Goal: Answer question/provide support

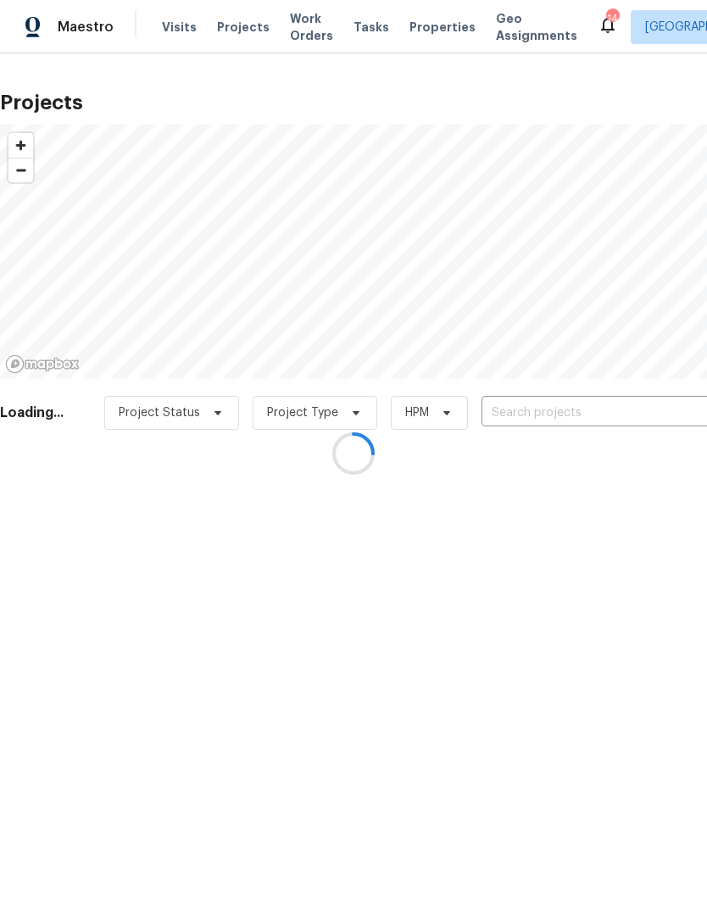
click at [608, 405] on div at bounding box center [353, 453] width 707 height 907
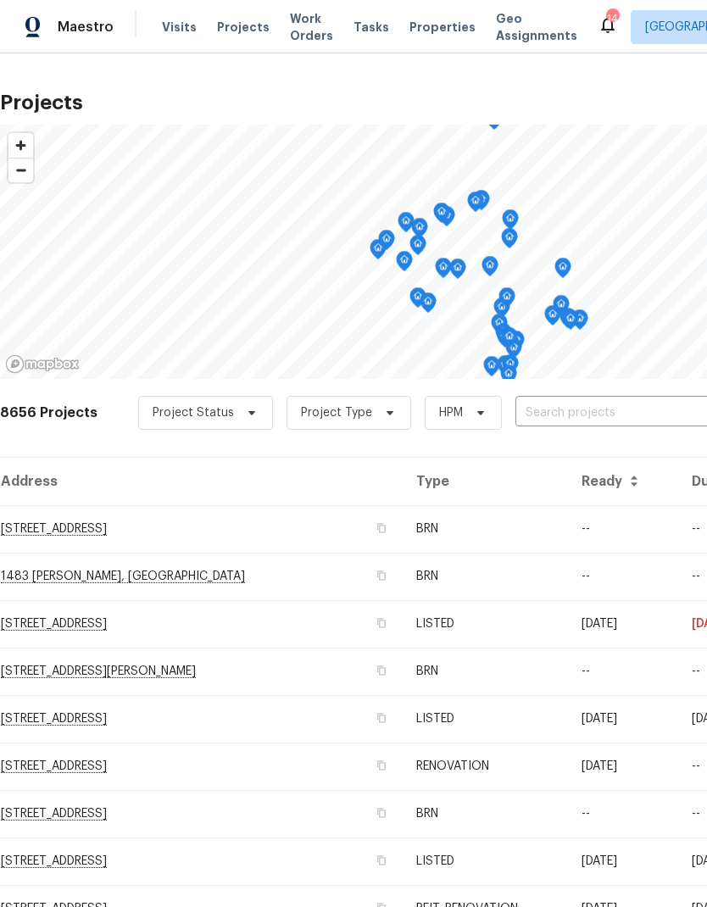
click at [608, 408] on input "text" at bounding box center [612, 413] width 194 height 26
type input "31738"
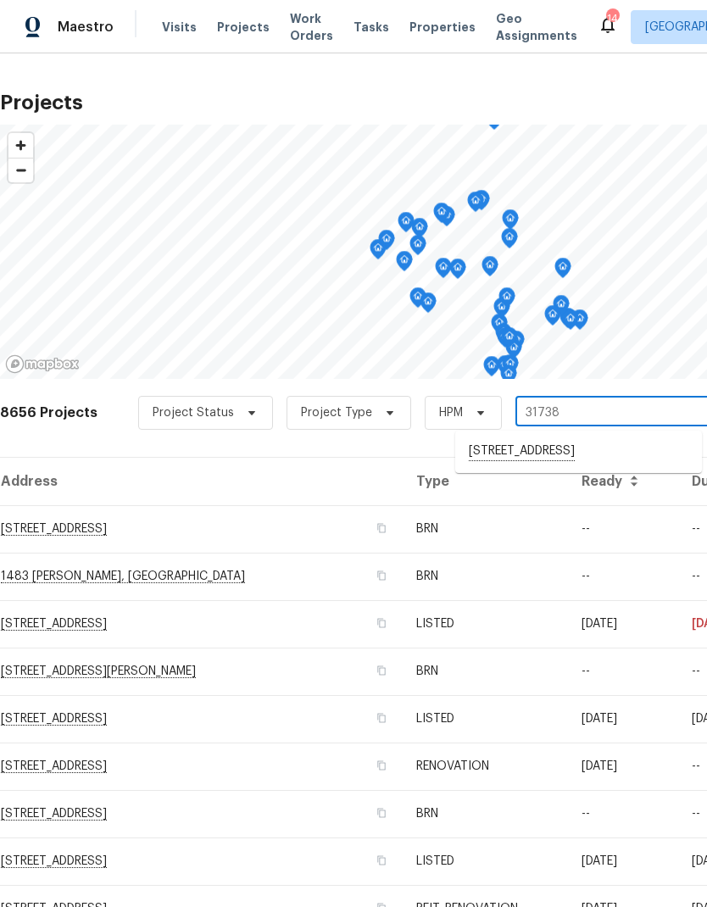
click at [601, 455] on li "[STREET_ADDRESS]" at bounding box center [578, 451] width 247 height 29
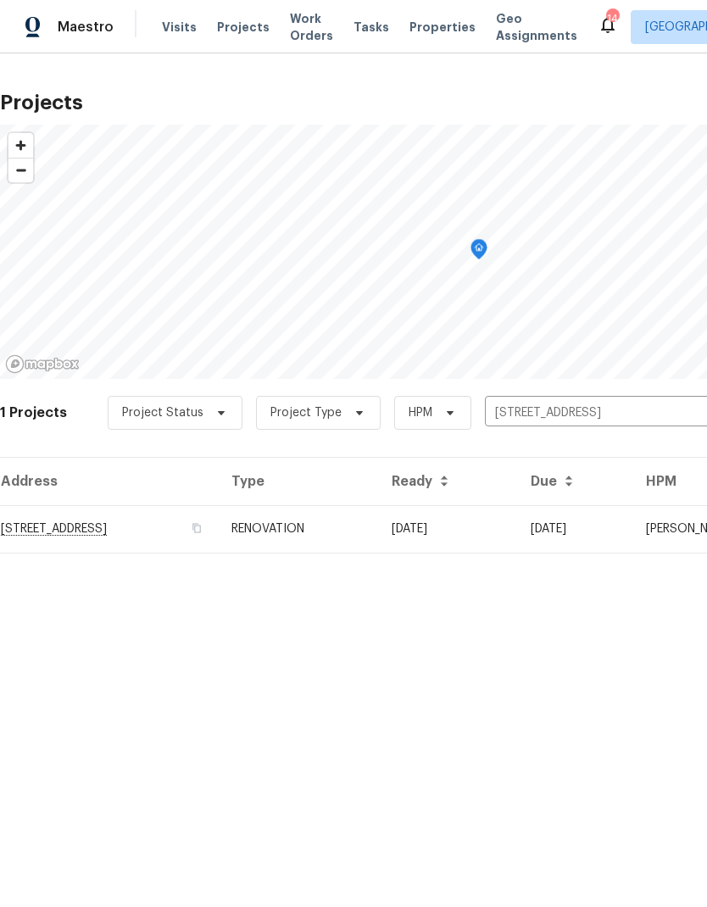
click at [632, 524] on td "[DATE]" at bounding box center [574, 528] width 115 height 47
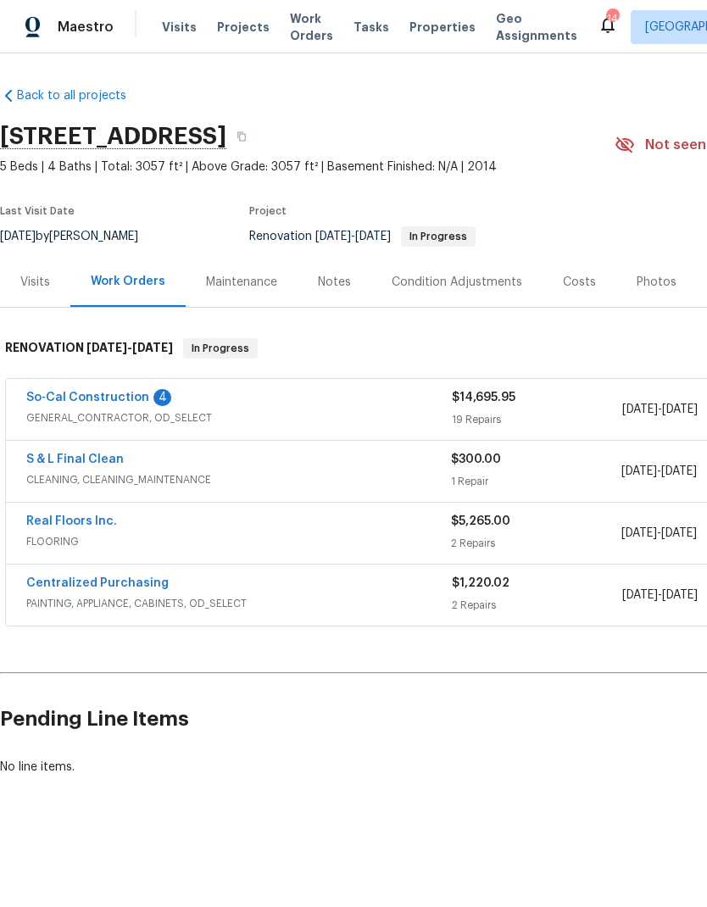
click at [65, 392] on link "So-Cal Construction" at bounding box center [87, 398] width 123 height 12
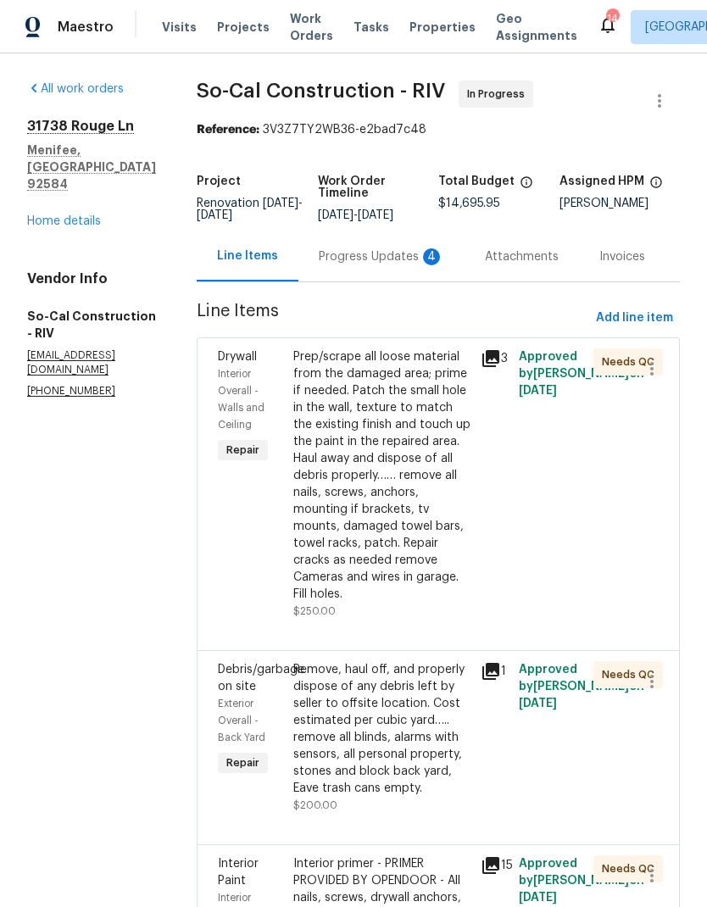
click at [372, 265] on div "Progress Updates 4" at bounding box center [381, 256] width 125 height 17
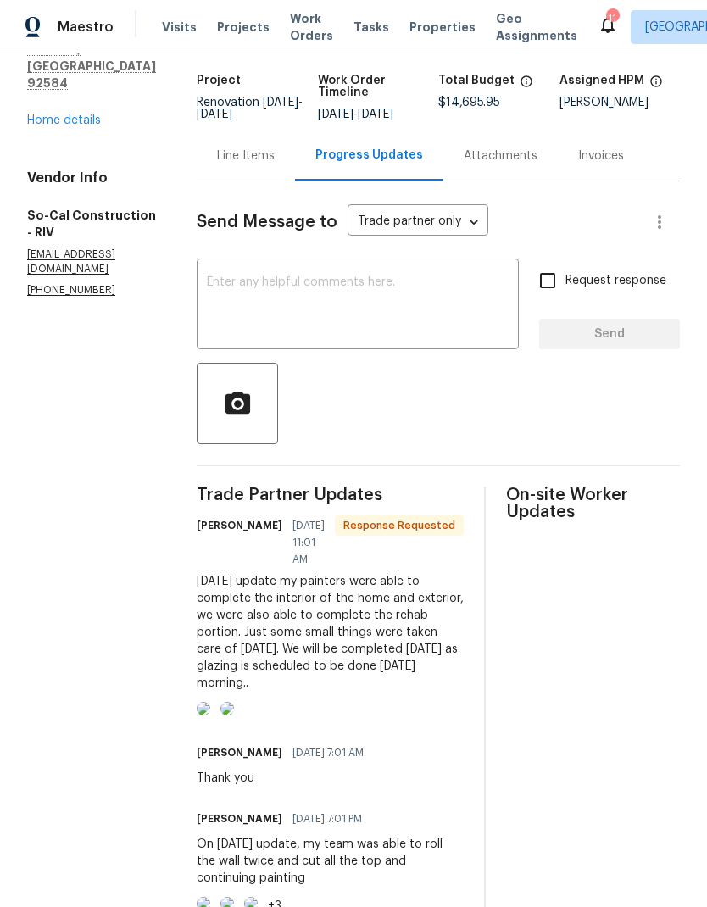
scroll to position [97, 0]
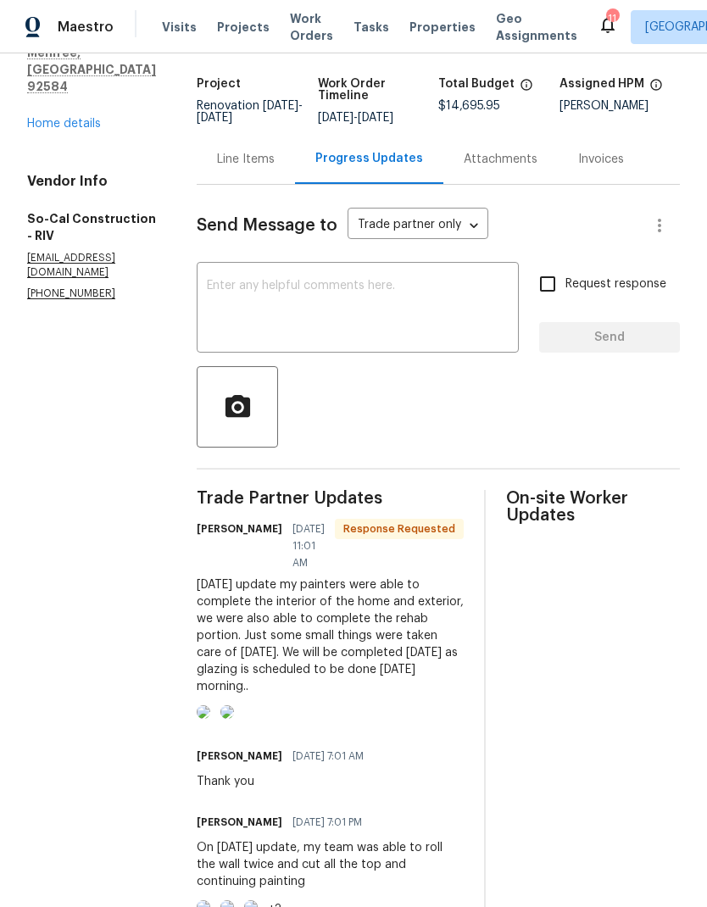
click at [269, 333] on textarea at bounding box center [358, 309] width 302 height 59
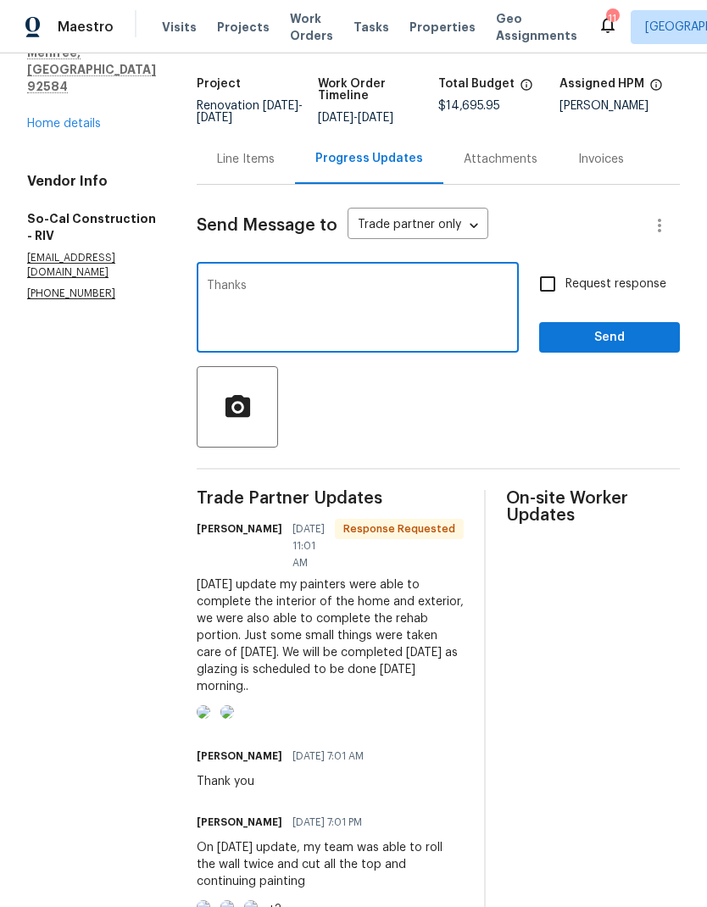
type textarea "Thanks"
click at [615, 342] on span "Send" at bounding box center [610, 337] width 114 height 21
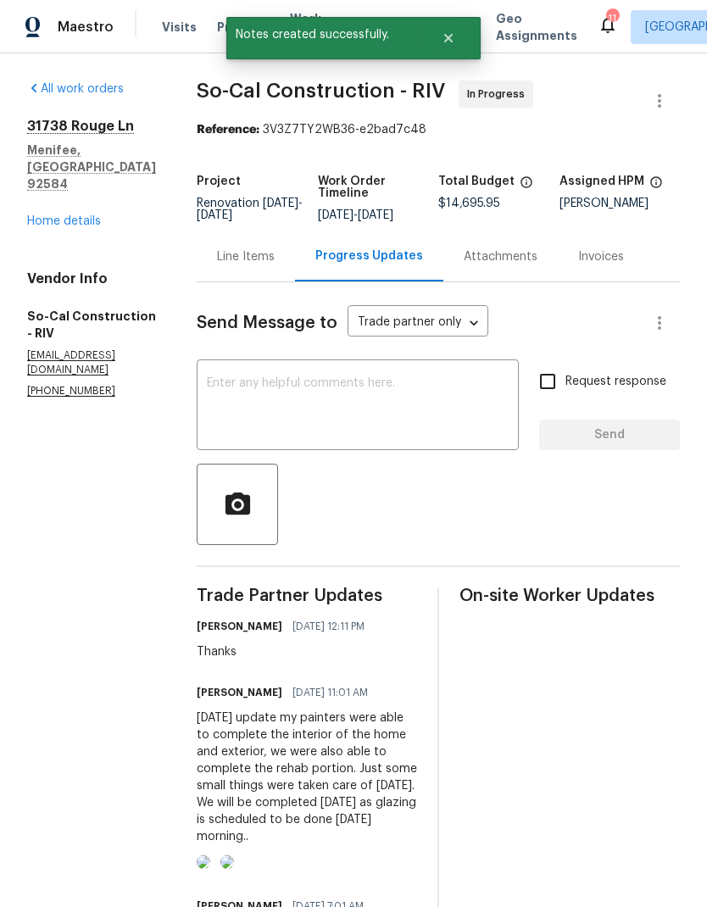
scroll to position [0, 0]
click at [270, 265] on div "Line Items" at bounding box center [246, 256] width 58 height 17
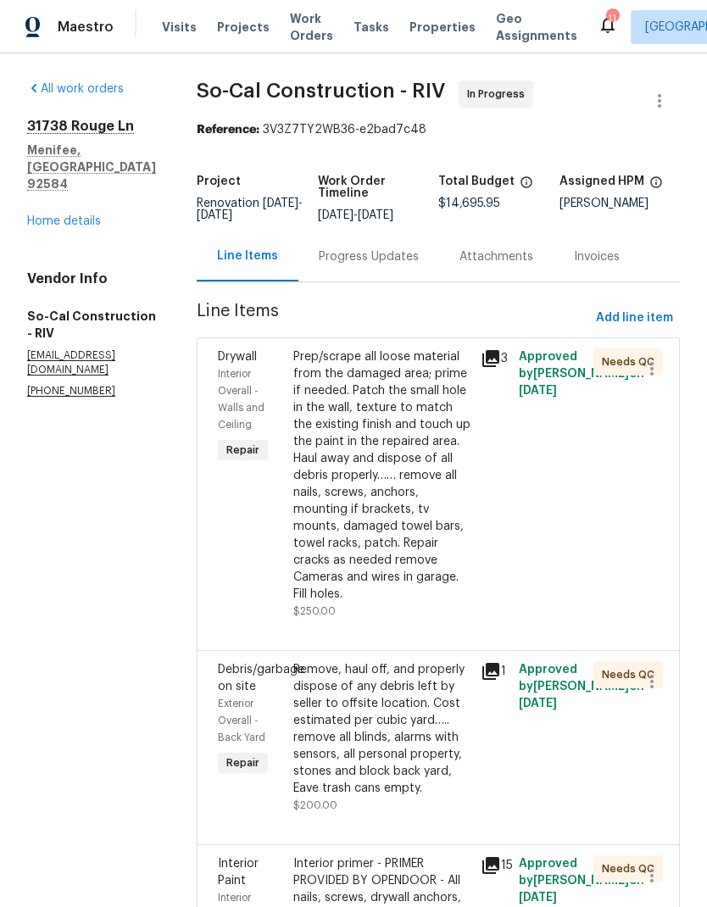
click at [60, 215] on link "Home details" at bounding box center [64, 221] width 74 height 12
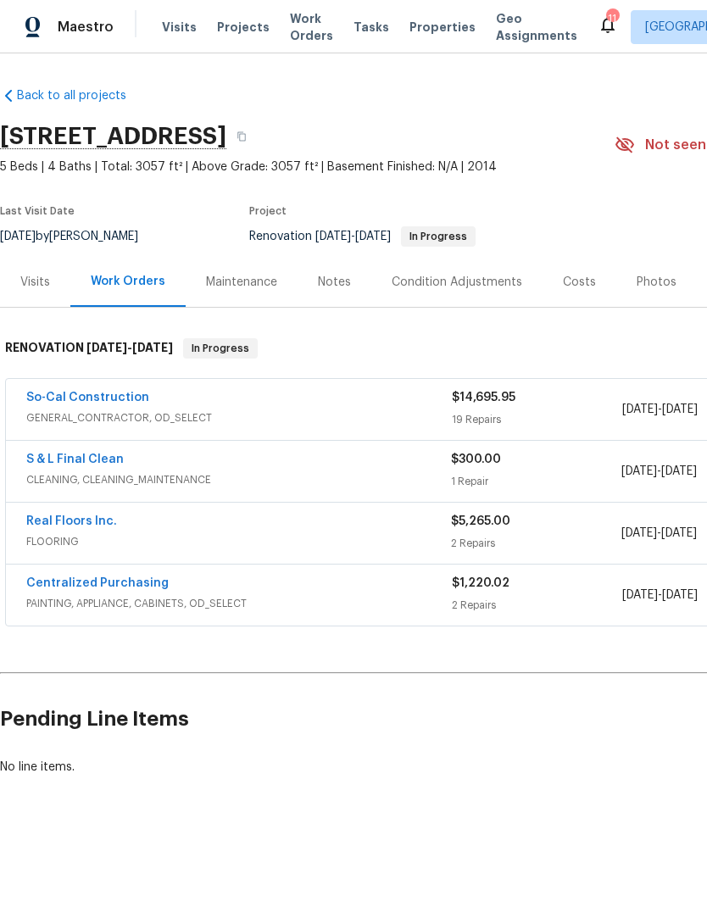
click at [579, 284] on div "Costs" at bounding box center [579, 282] width 33 height 17
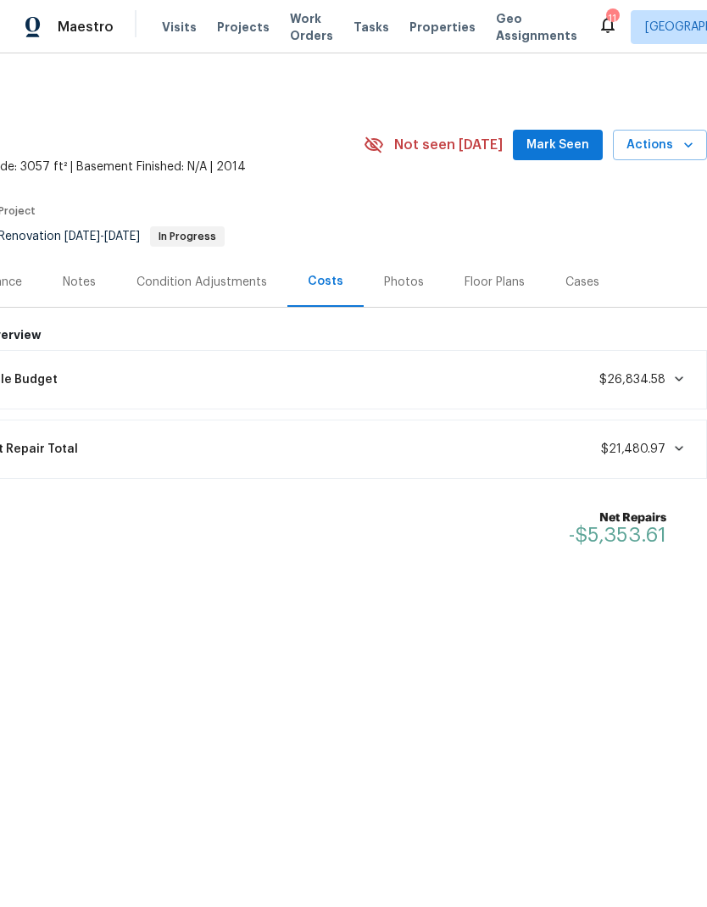
scroll to position [0, 251]
